Goal: Find specific page/section: Find specific page/section

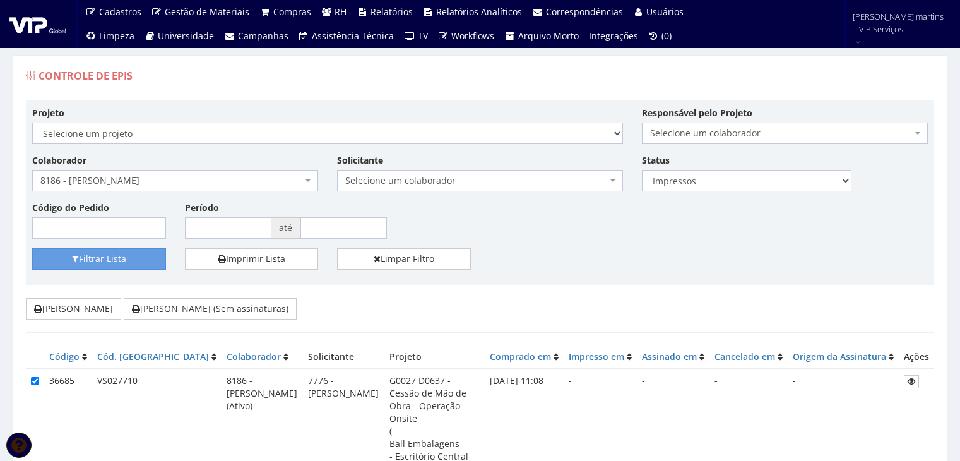
select select "2"
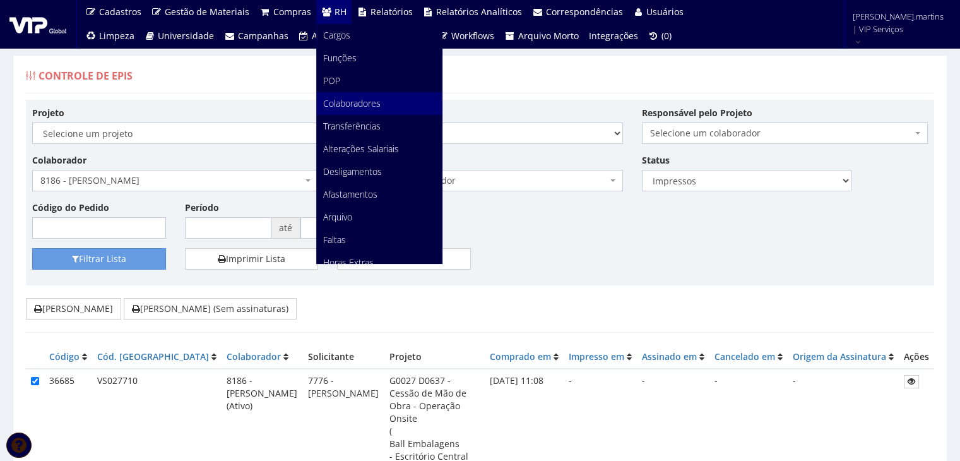
click at [359, 107] on span "Colaboradores" at bounding box center [351, 103] width 57 height 12
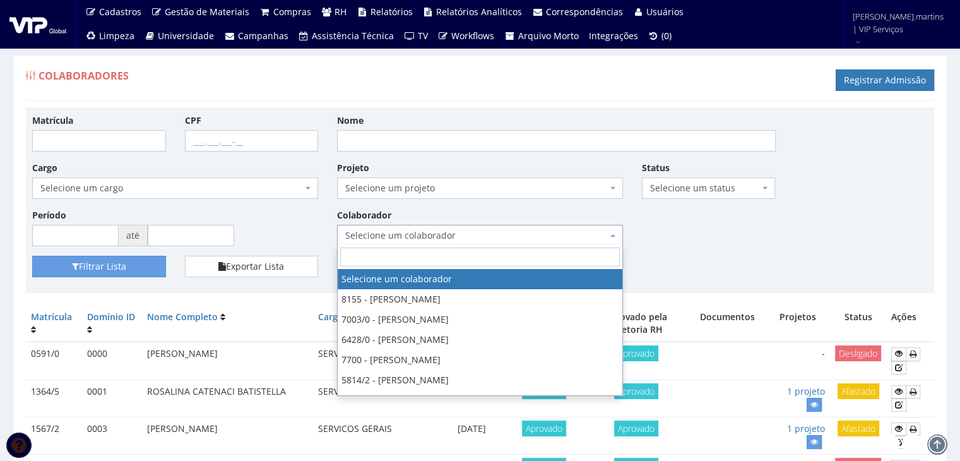
click at [415, 225] on span "Selecione um colaborador" at bounding box center [480, 235] width 286 height 21
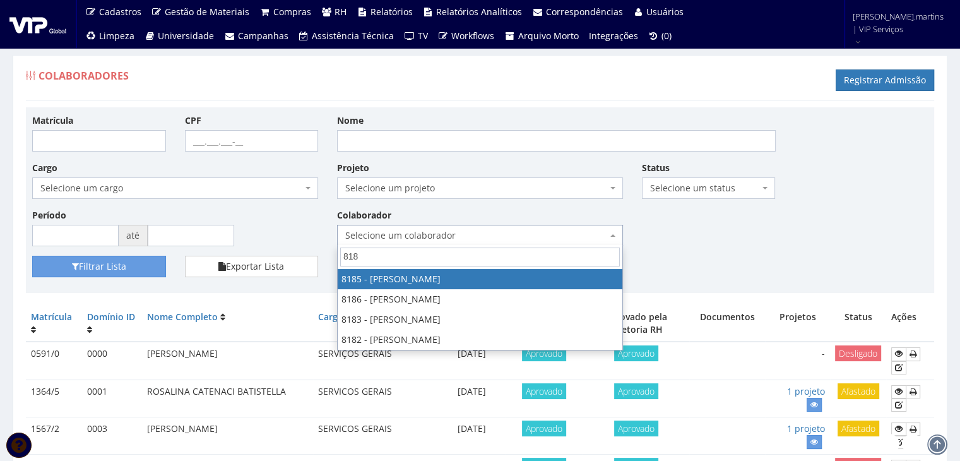
type input "8185"
select select "4096"
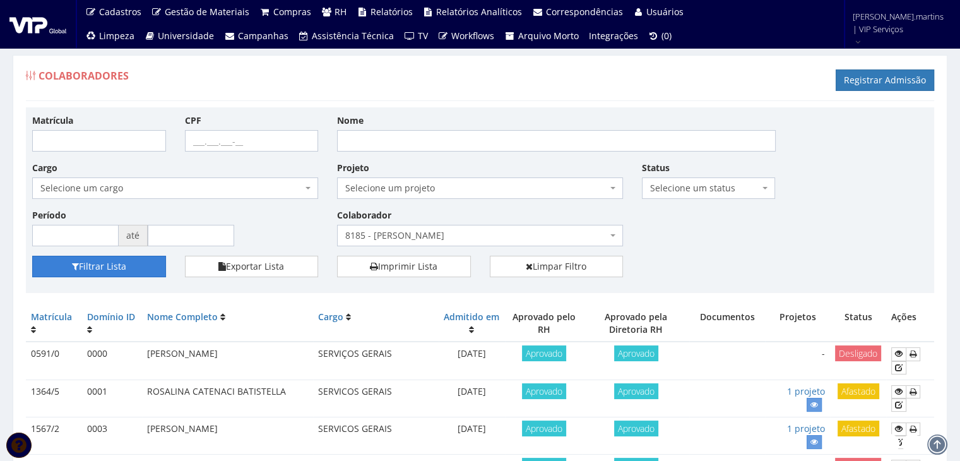
click at [134, 266] on button "Filtrar Lista" at bounding box center [99, 266] width 134 height 21
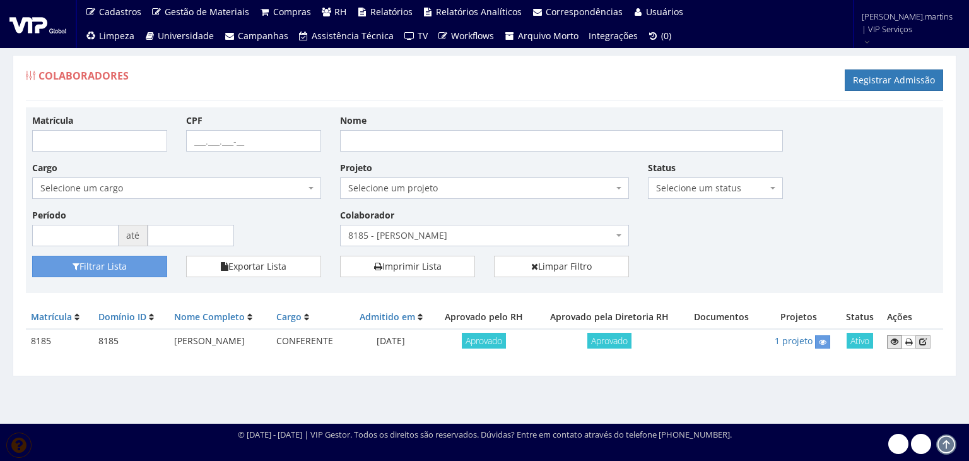
drag, startPoint x: 899, startPoint y: 341, endPoint x: 927, endPoint y: 337, distance: 28.7
click at [899, 341] on icon at bounding box center [895, 341] width 8 height 9
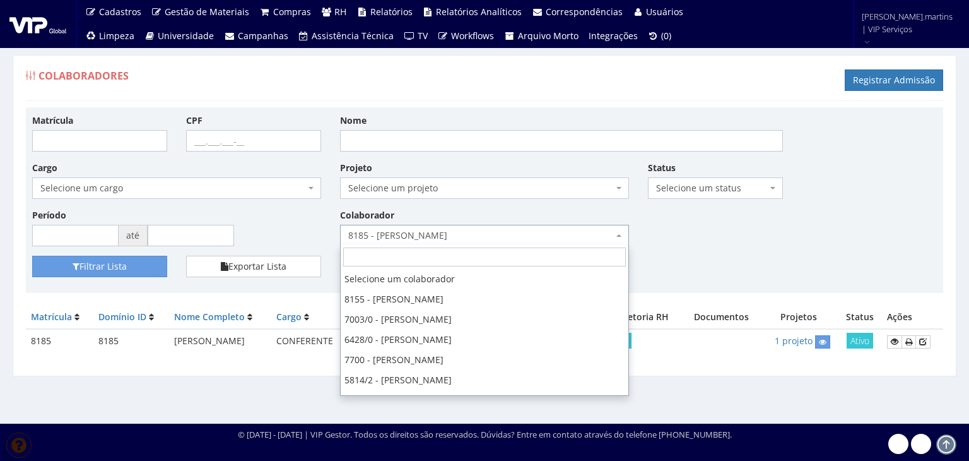
click at [387, 233] on span "8185 - CLAUDIO APARECIDO SANTIAGO" at bounding box center [480, 235] width 265 height 13
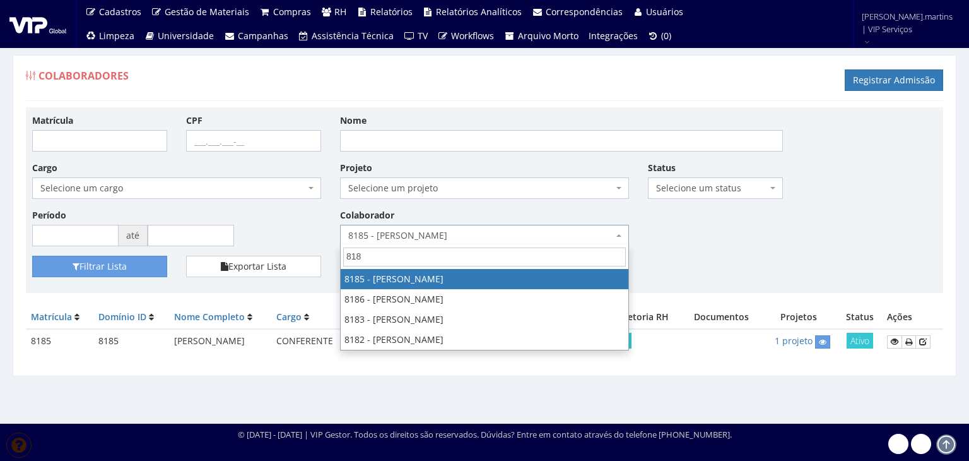
type input "8186"
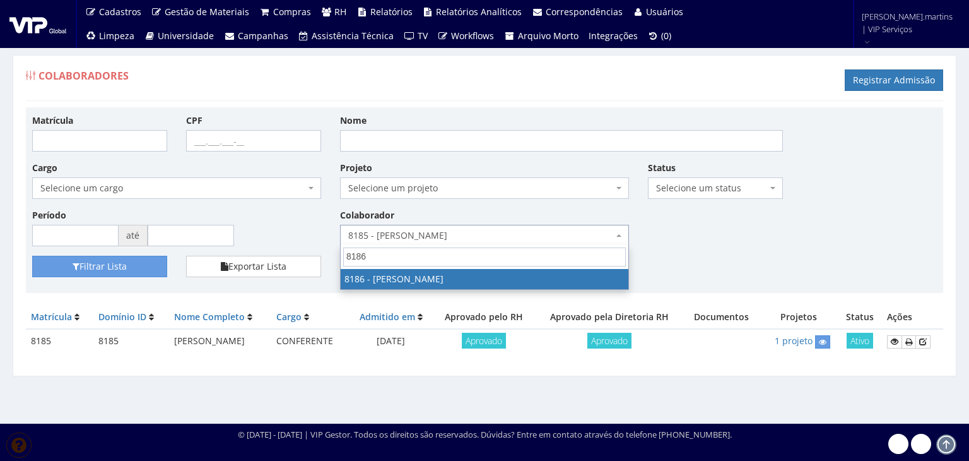
select select "4098"
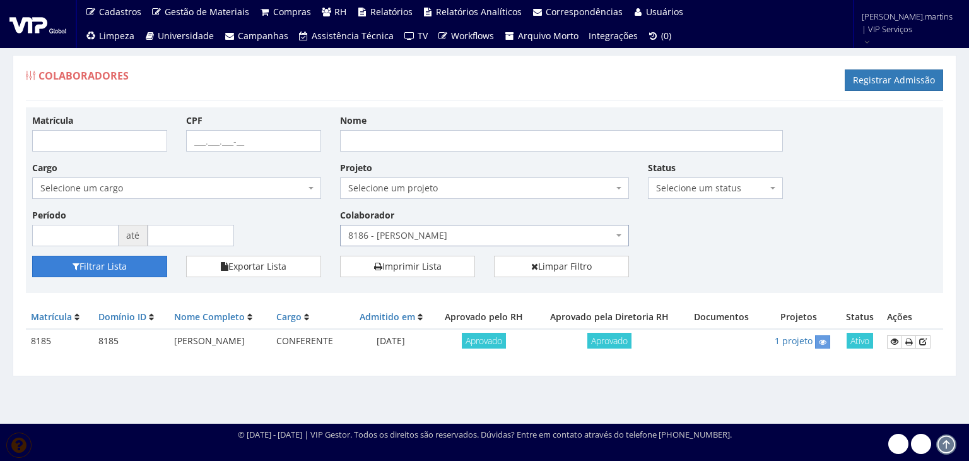
click at [127, 268] on button "Filtrar Lista" at bounding box center [99, 266] width 135 height 21
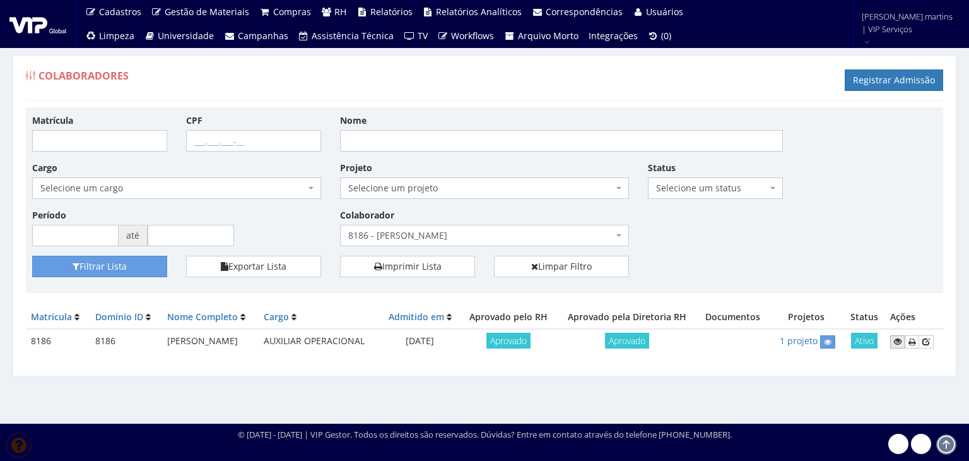
click at [902, 341] on icon at bounding box center [898, 341] width 8 height 9
